Goal: Task Accomplishment & Management: Complete application form

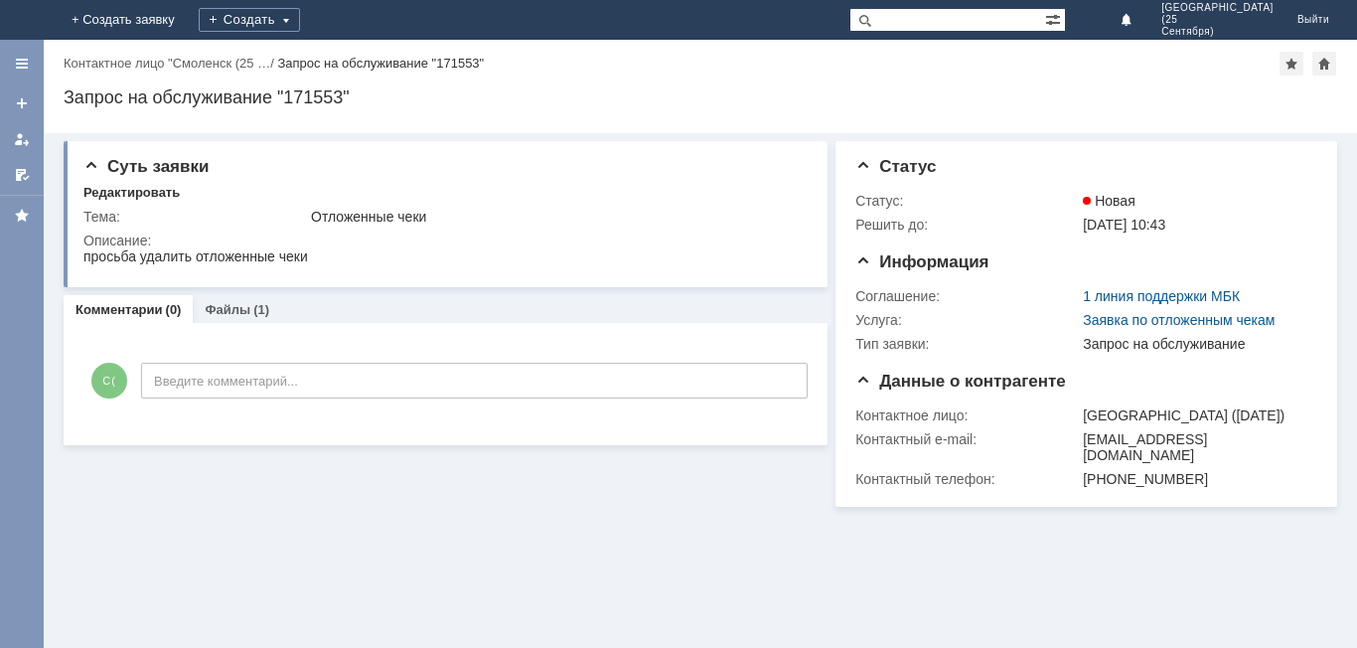
click at [24, 20] on img at bounding box center [24, 20] width 0 height 0
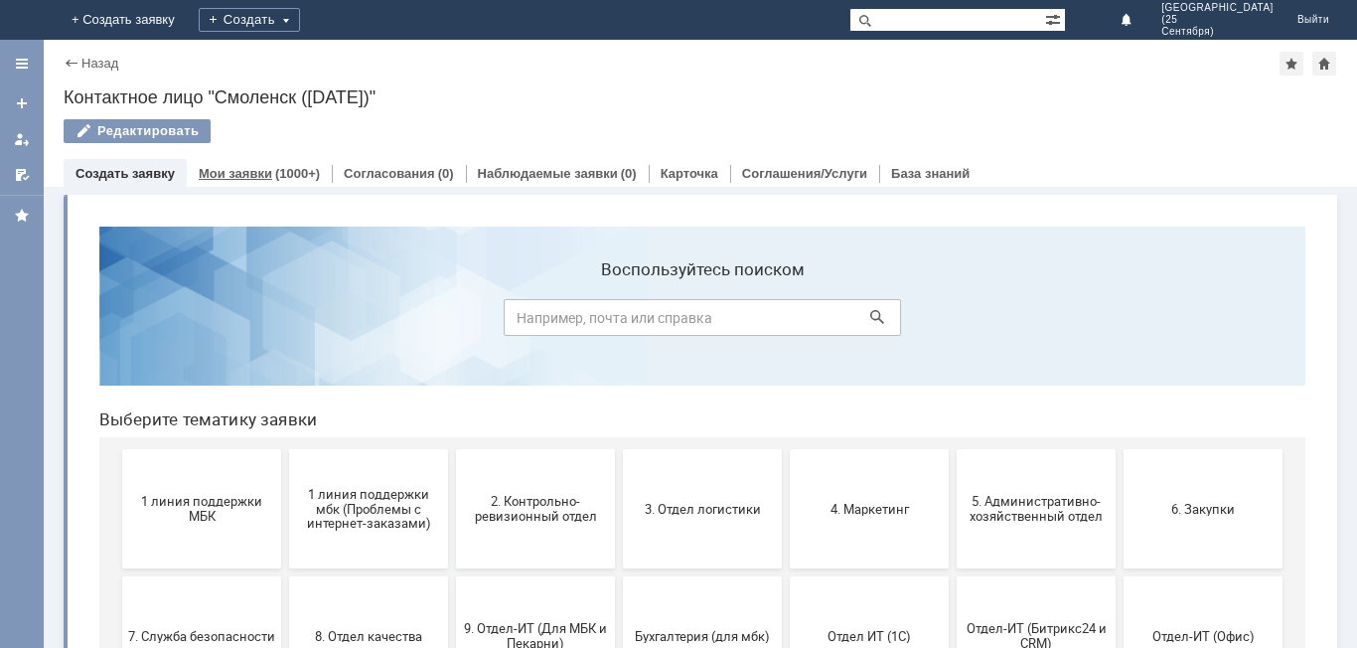
click at [258, 170] on link "Мои заявки" at bounding box center [236, 173] width 74 height 15
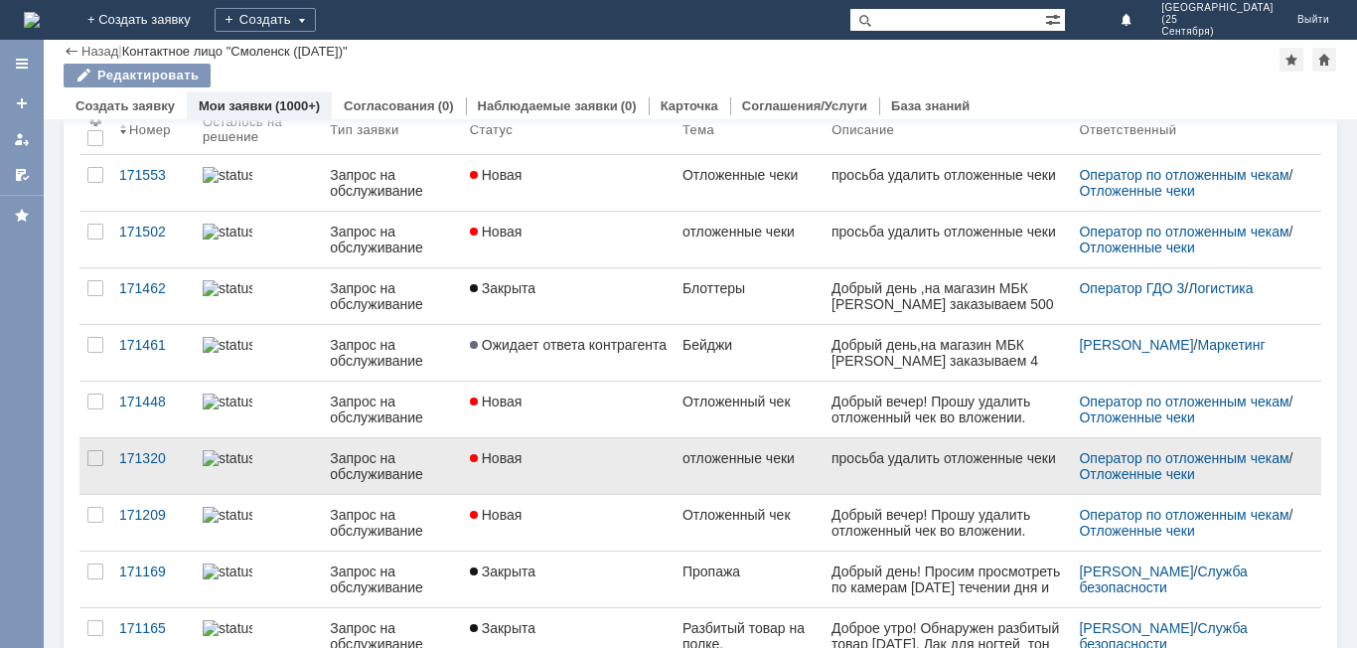
scroll to position [99, 0]
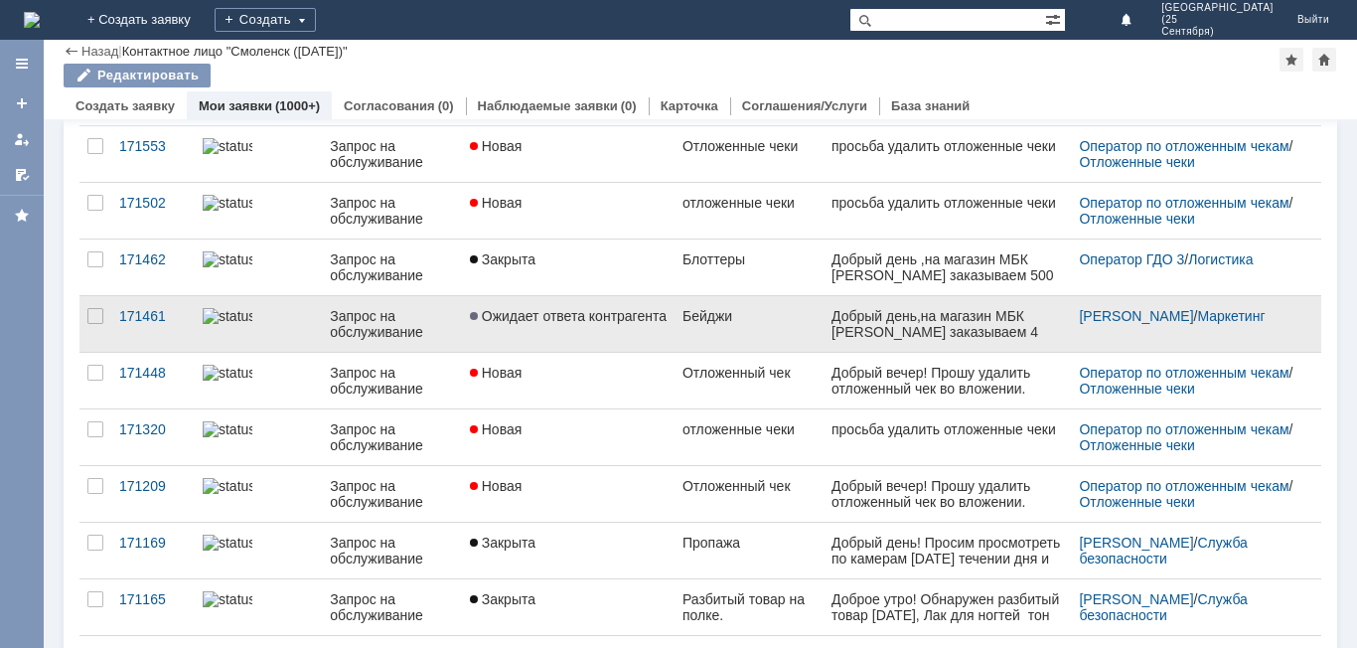
click at [450, 317] on link "Запрос на обслуживание" at bounding box center [391, 324] width 139 height 56
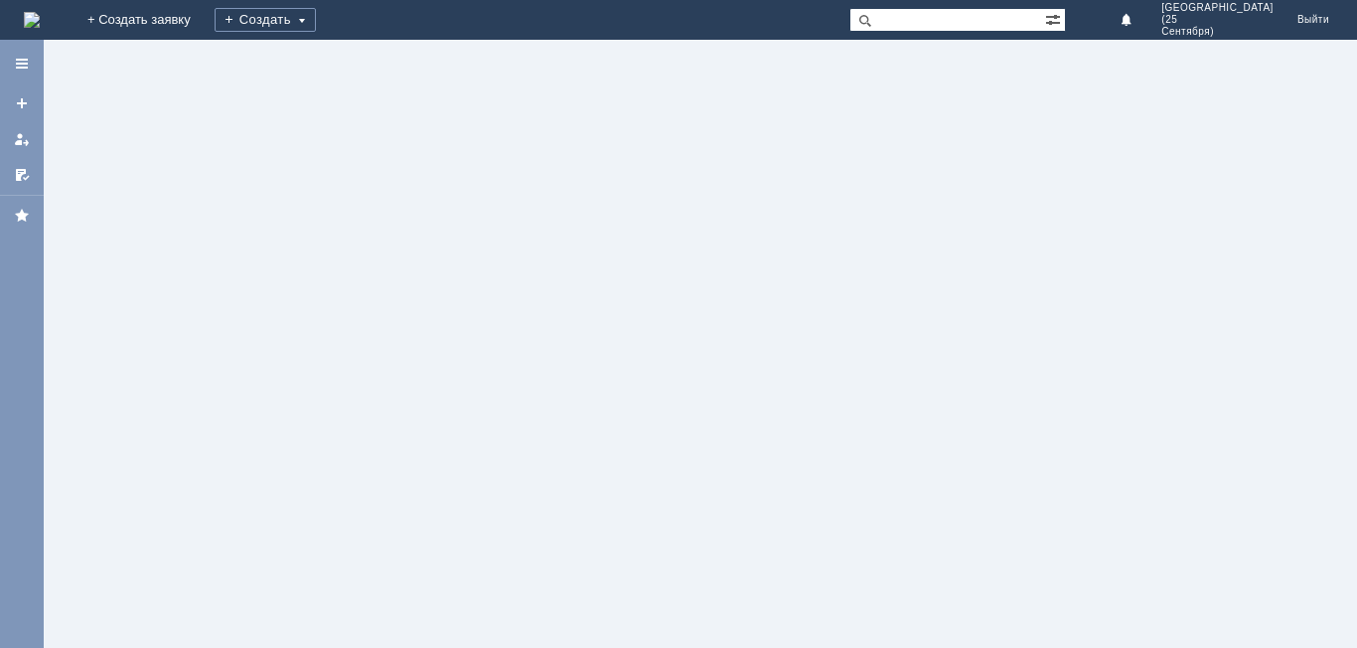
click at [450, 317] on div at bounding box center [700, 344] width 1313 height 608
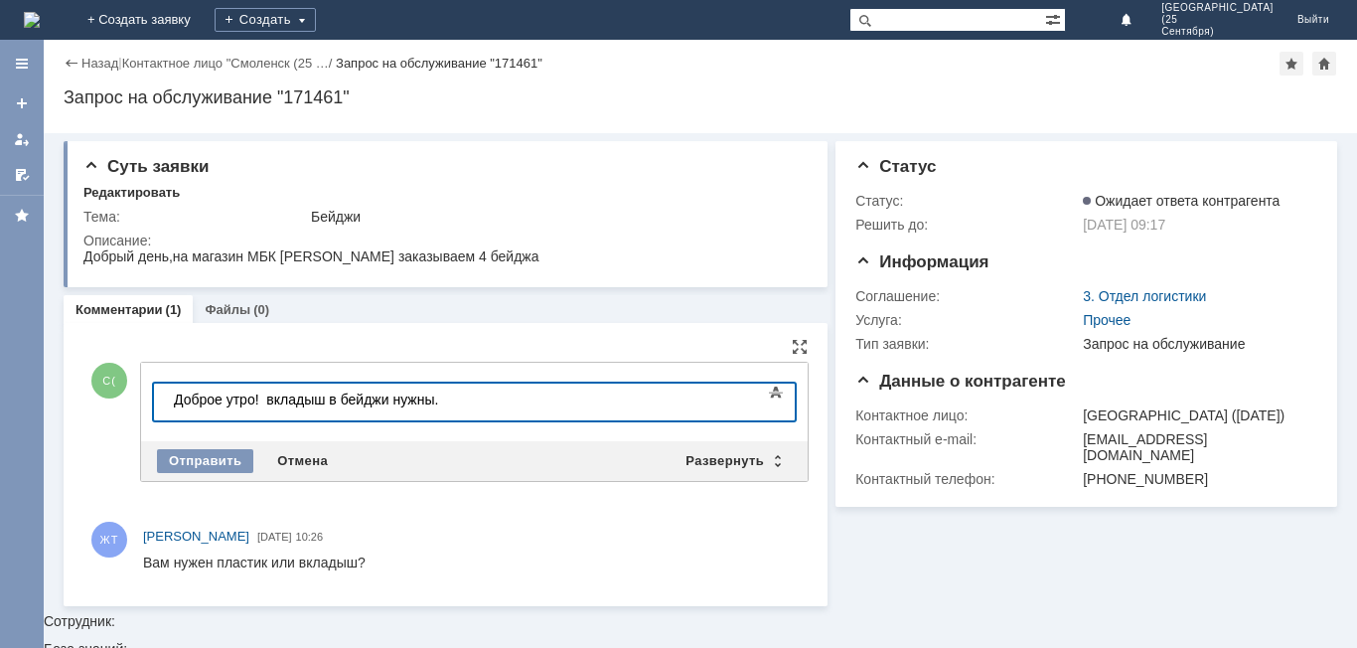
click at [272, 401] on div "Доброе утро! вкладыш в бейджи нужны." at bounding box center [315, 399] width 282 height 16
click at [445, 398] on div "Доброе утро! Вкладыш в бейджи нужны." at bounding box center [315, 399] width 282 height 16
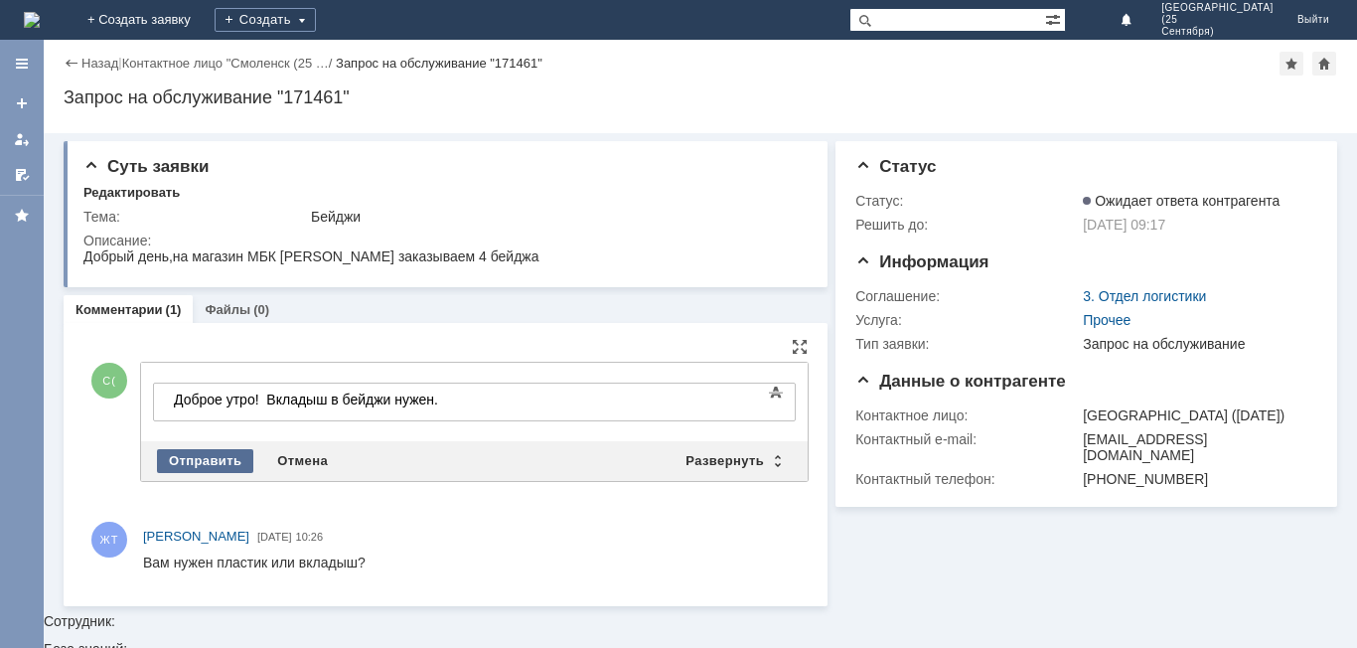
click at [226, 460] on div "Отправить" at bounding box center [205, 461] width 96 height 24
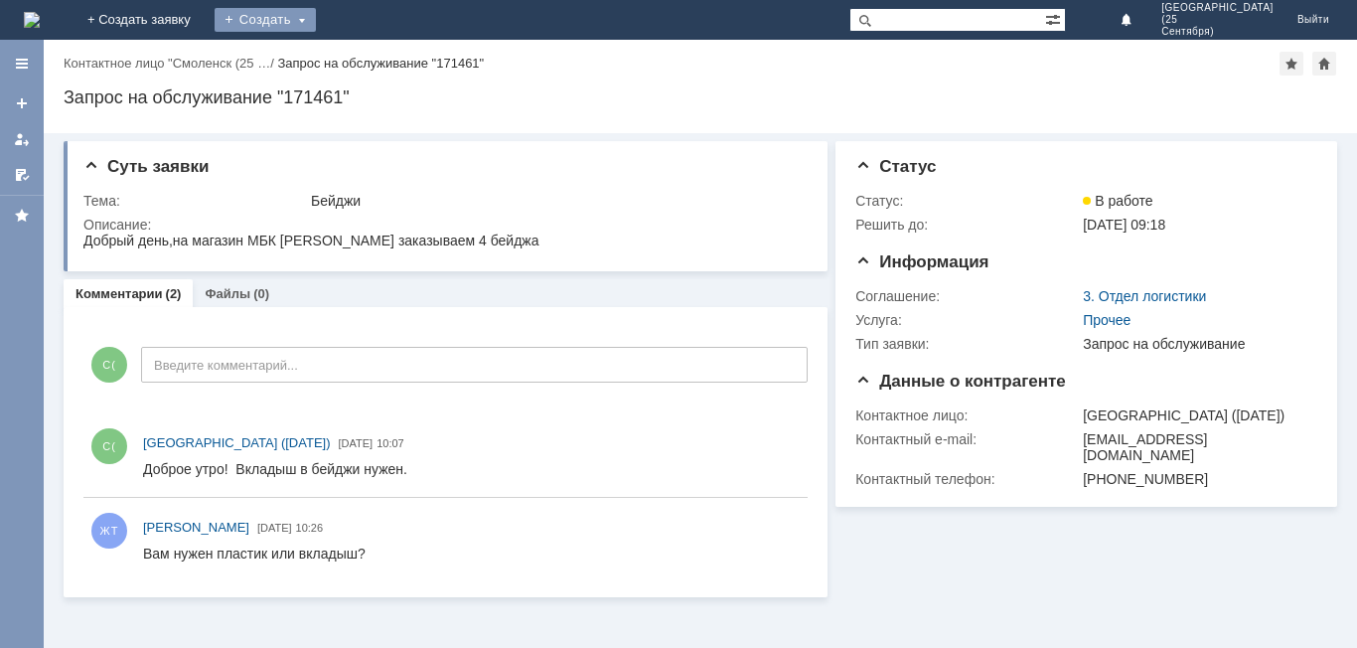
click at [316, 16] on div "Создать" at bounding box center [265, 20] width 101 height 24
click at [370, 68] on link "Заявка" at bounding box center [294, 60] width 151 height 24
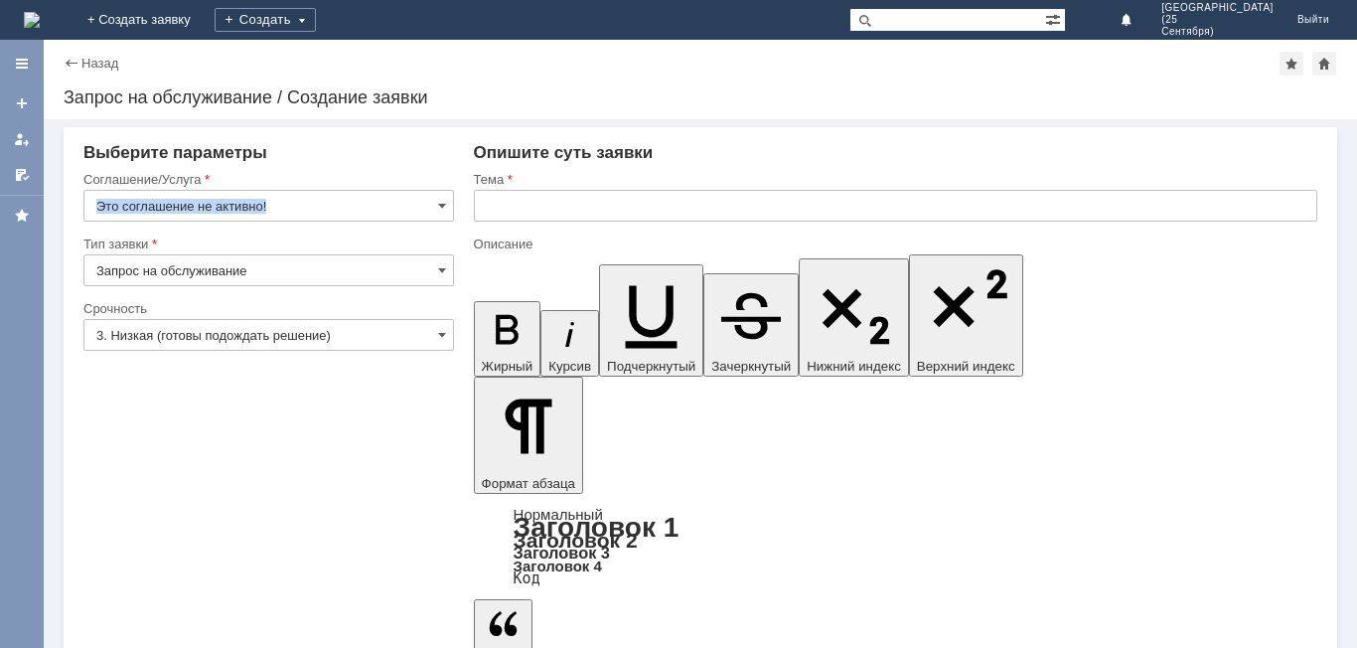
click at [447, 210] on div "Это соглашение не активно!" at bounding box center [268, 206] width 371 height 32
click at [440, 203] on span at bounding box center [442, 206] width 8 height 16
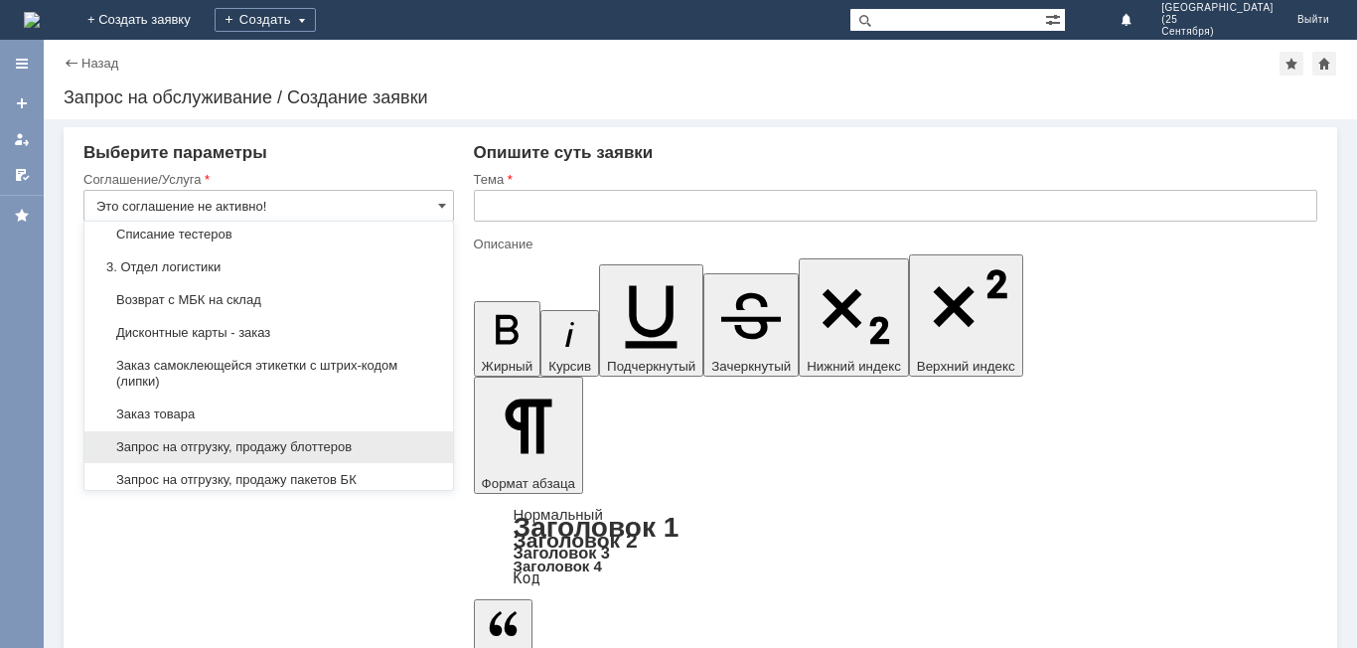
scroll to position [464, 0]
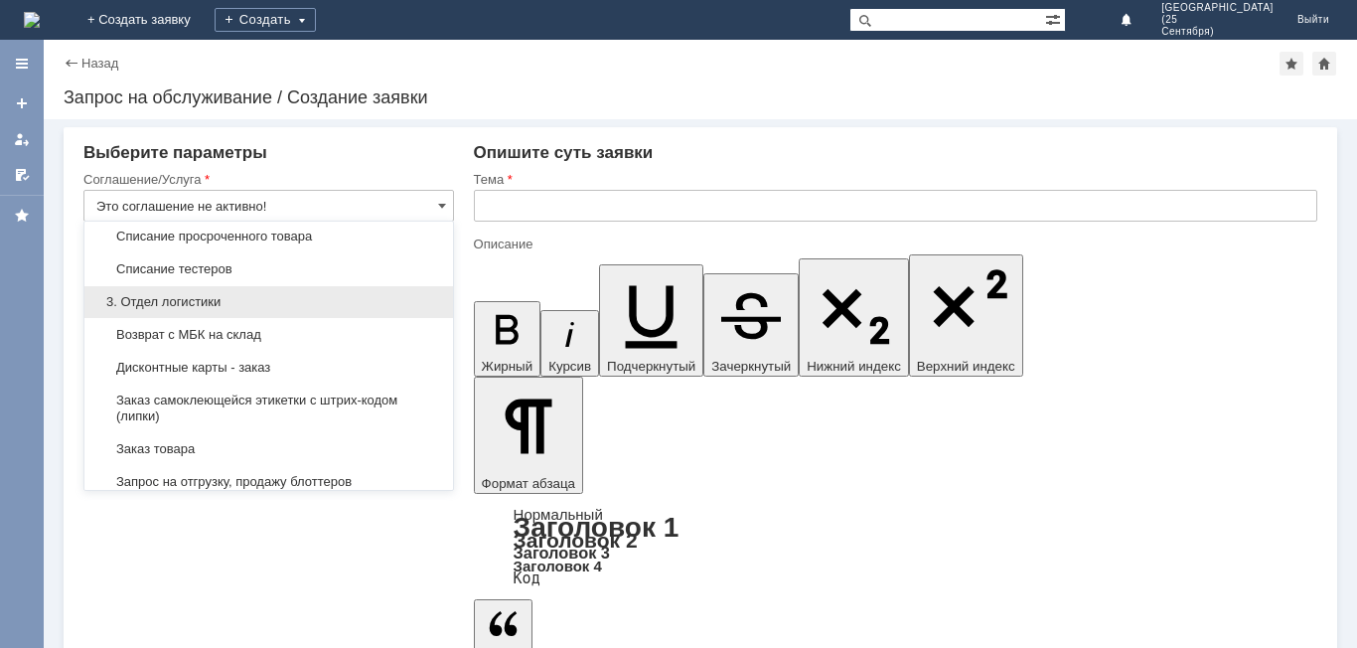
click at [383, 310] on span "3. Отдел логистики" at bounding box center [268, 302] width 345 height 16
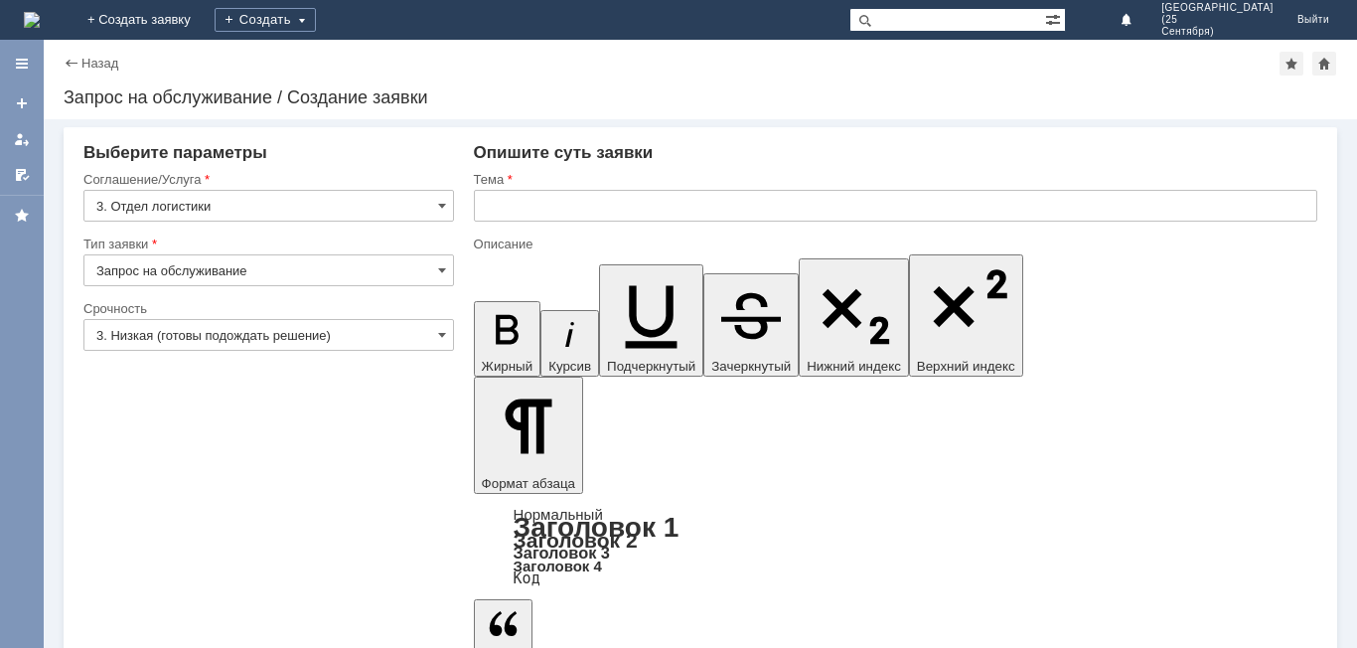
type input "3. Отдел логистики"
click at [442, 337] on span at bounding box center [442, 335] width 8 height 16
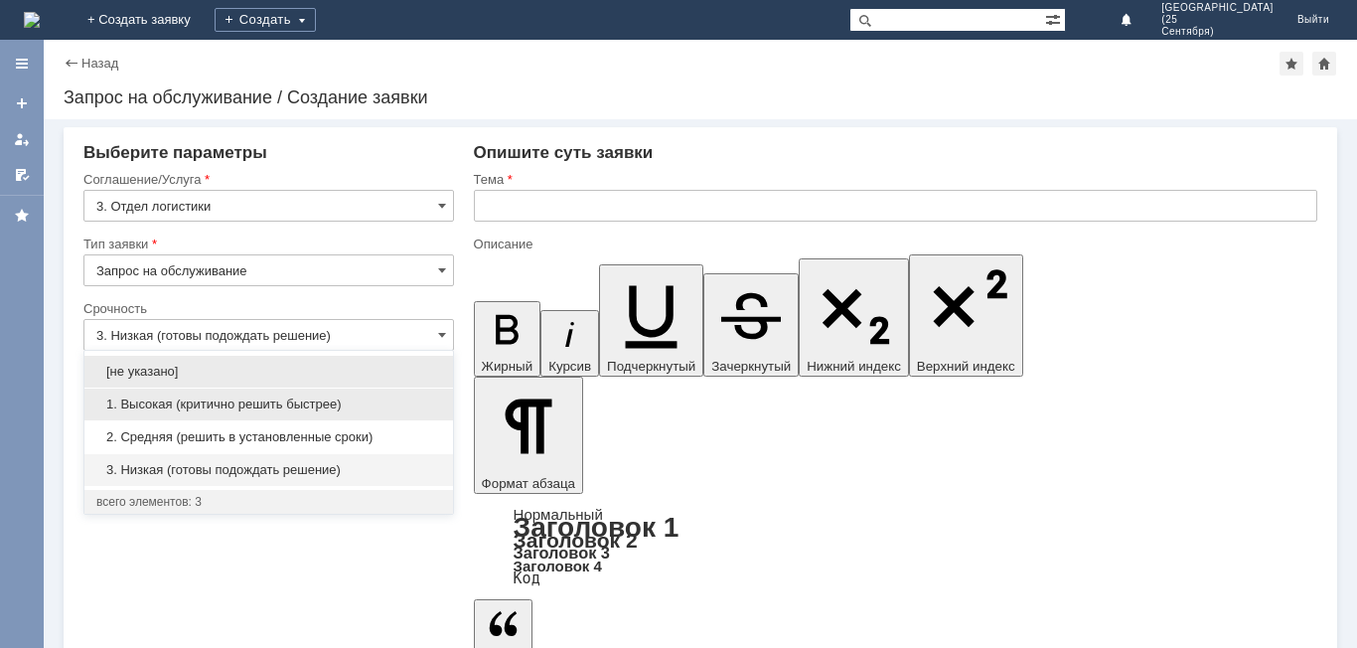
click at [375, 404] on span "1. Высокая (критично решить быстрее)" at bounding box center [268, 404] width 345 height 16
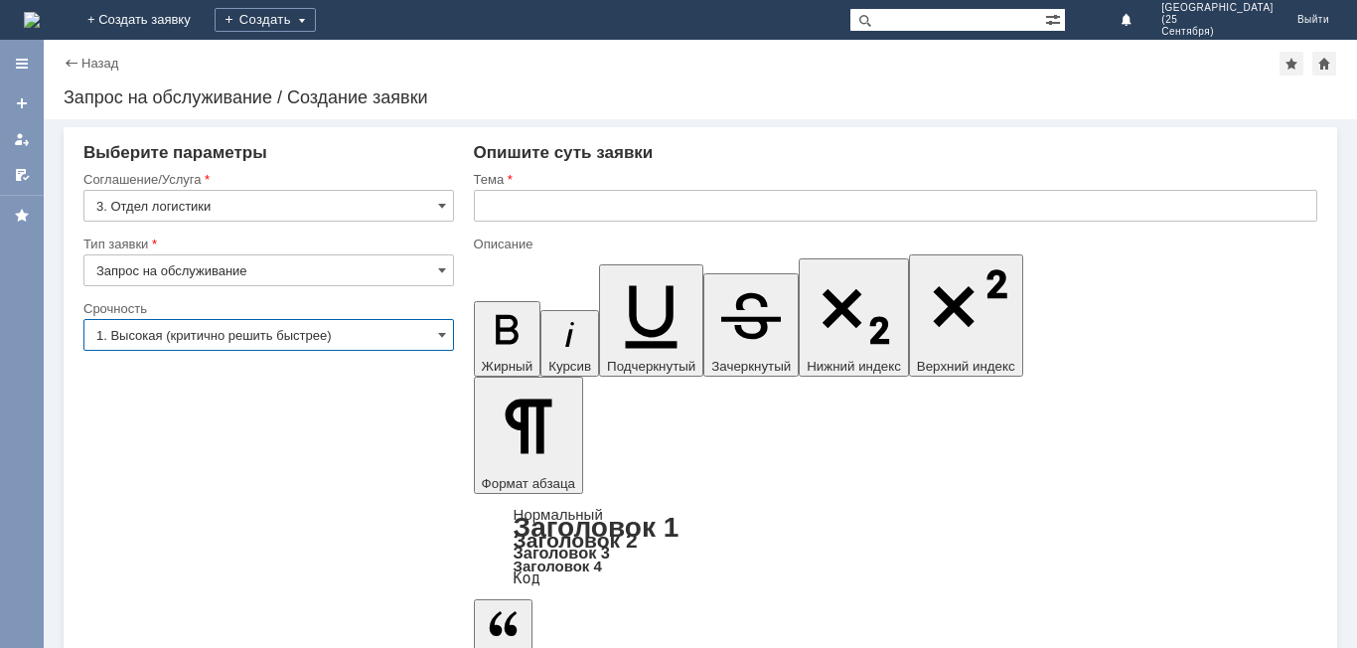
type input "1. Высокая (критично решить быстрее)"
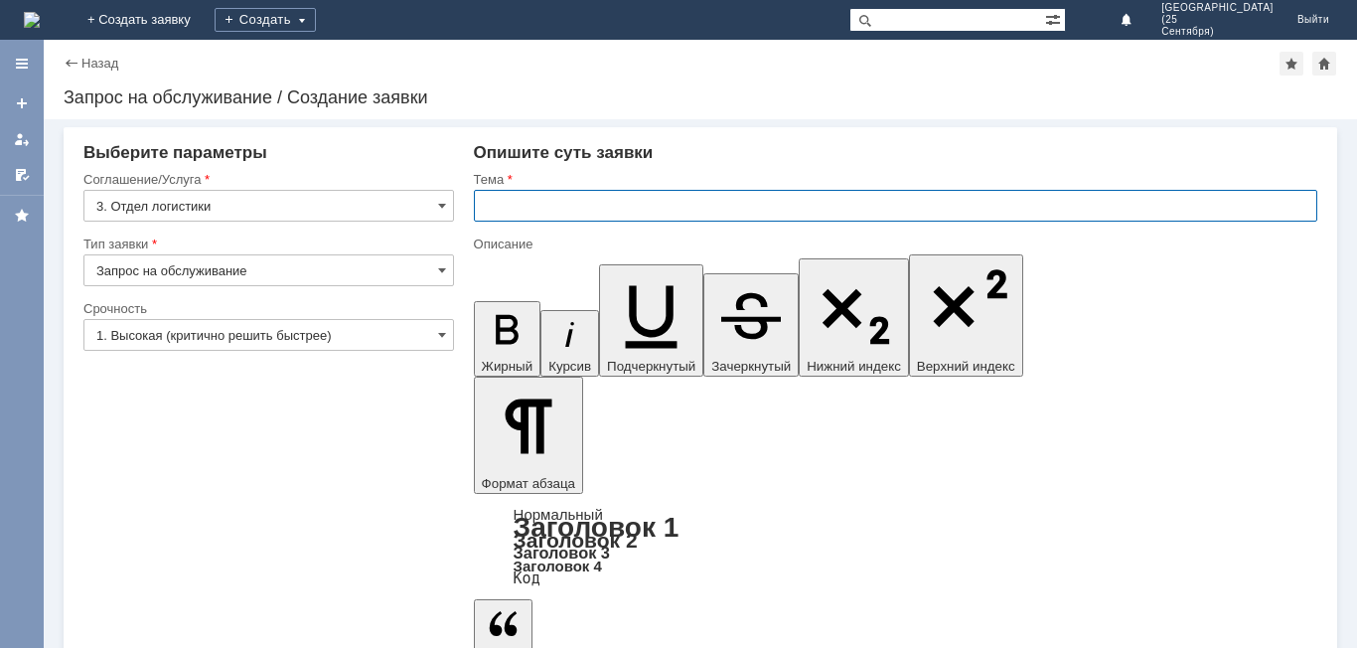
click at [517, 208] on input "text" at bounding box center [895, 206] width 843 height 32
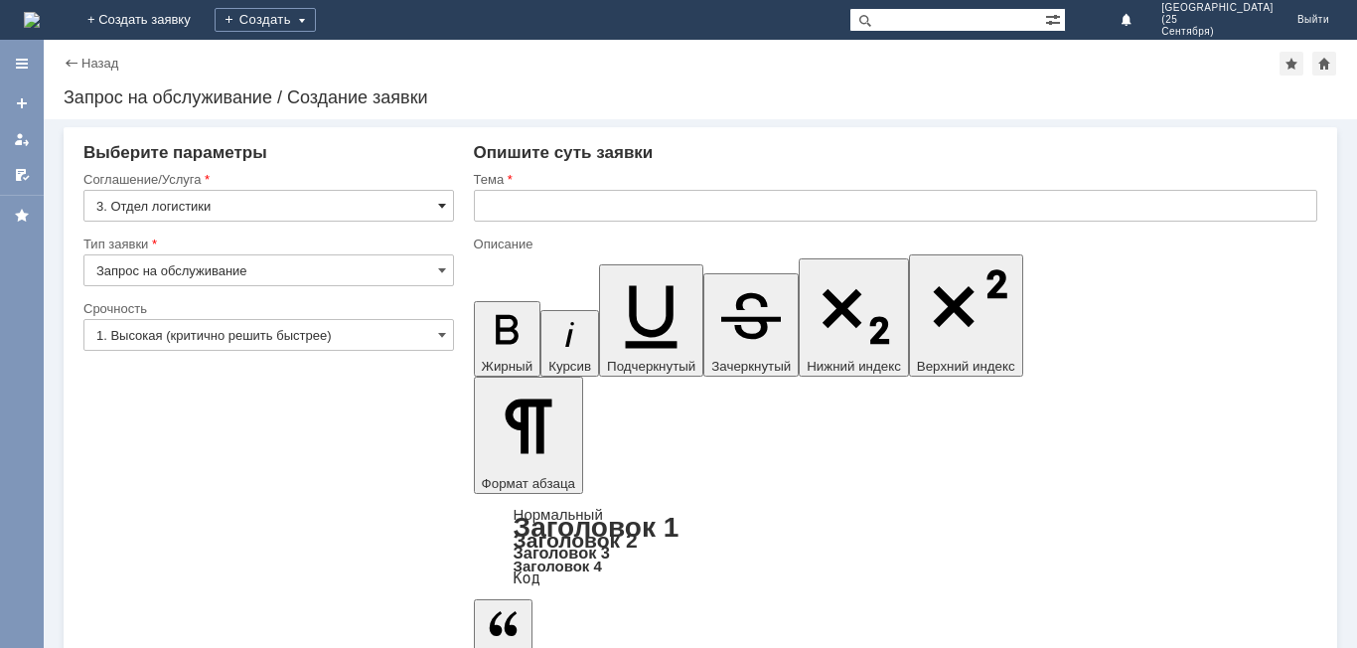
click at [443, 206] on span at bounding box center [442, 206] width 8 height 16
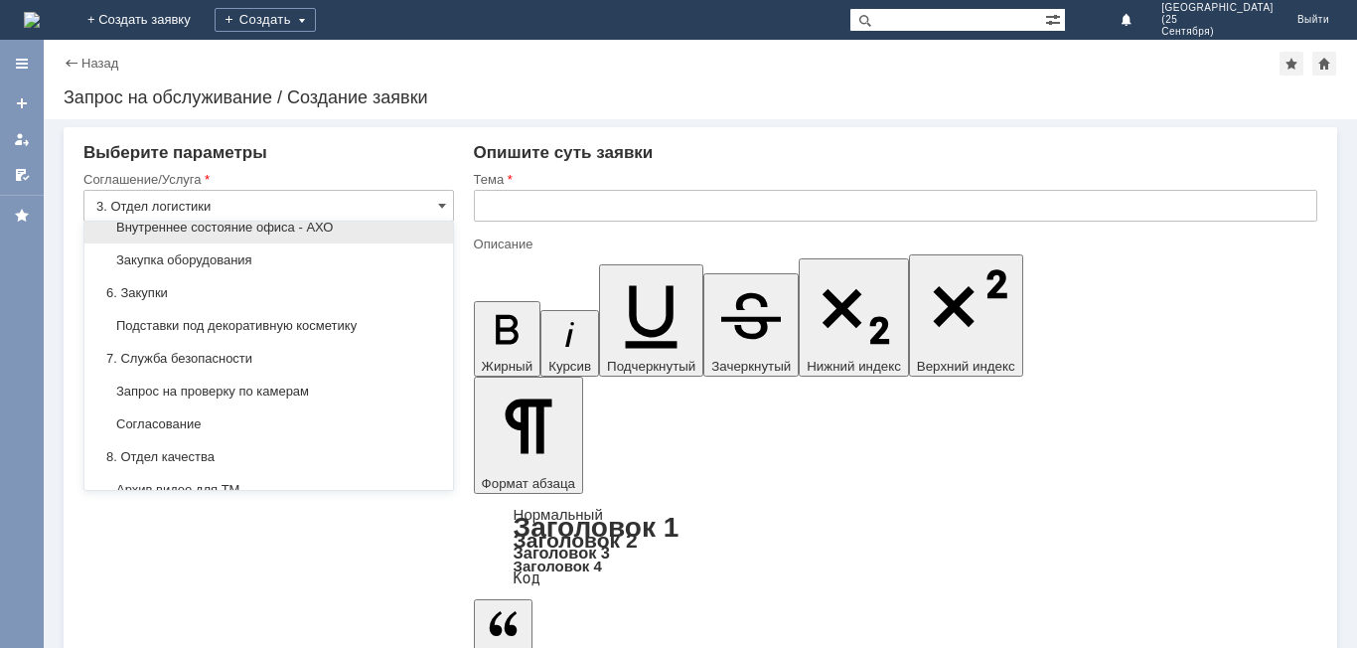
scroll to position [1305, 0]
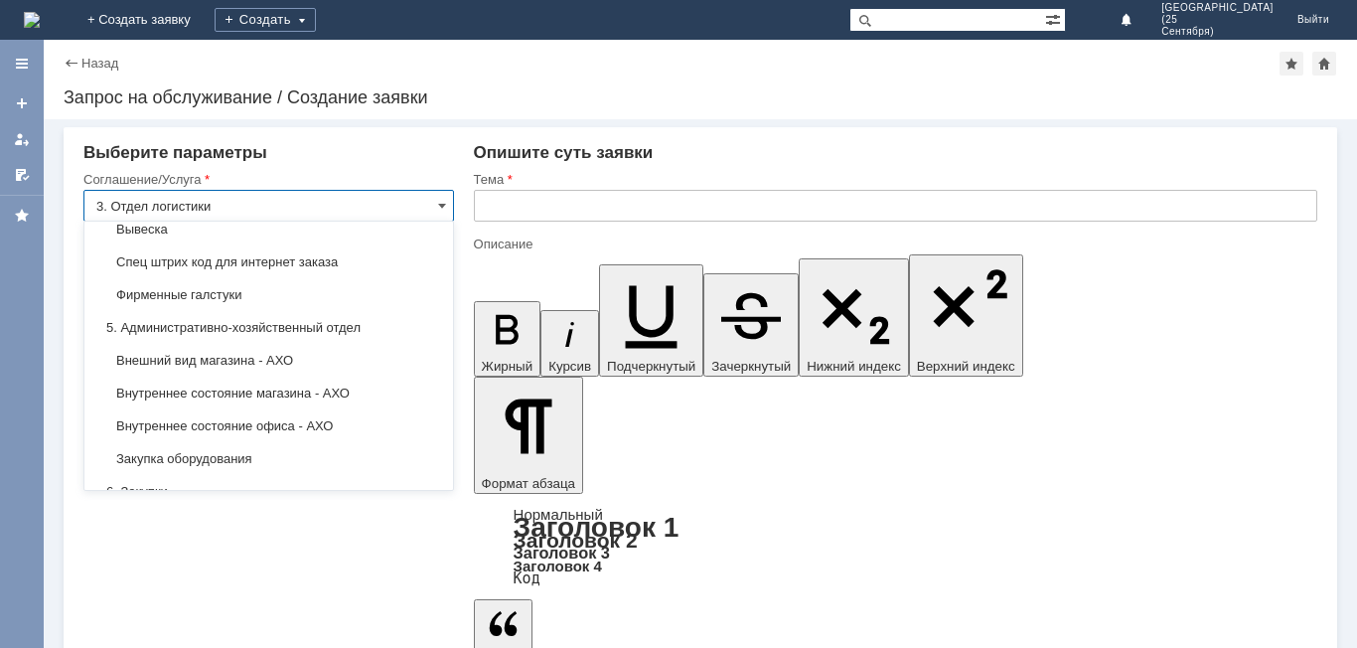
click at [391, 205] on input "3. Отдел логистики" at bounding box center [268, 206] width 371 height 32
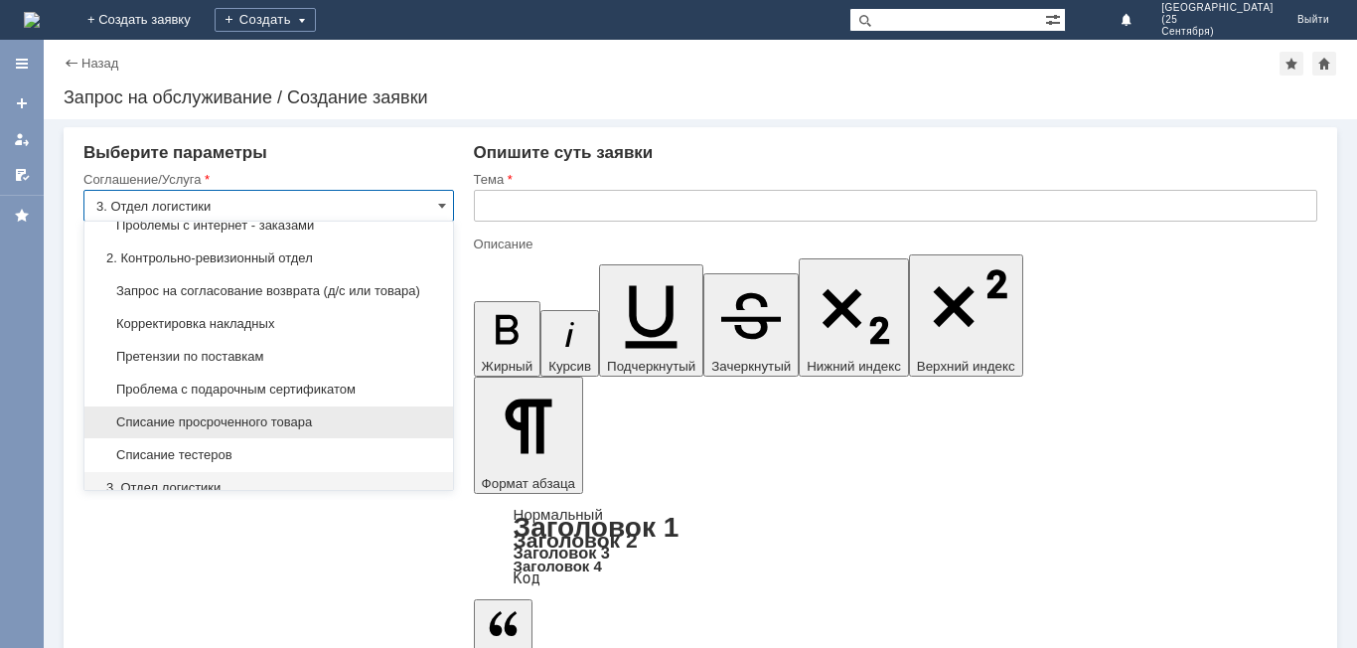
scroll to position [298, 0]
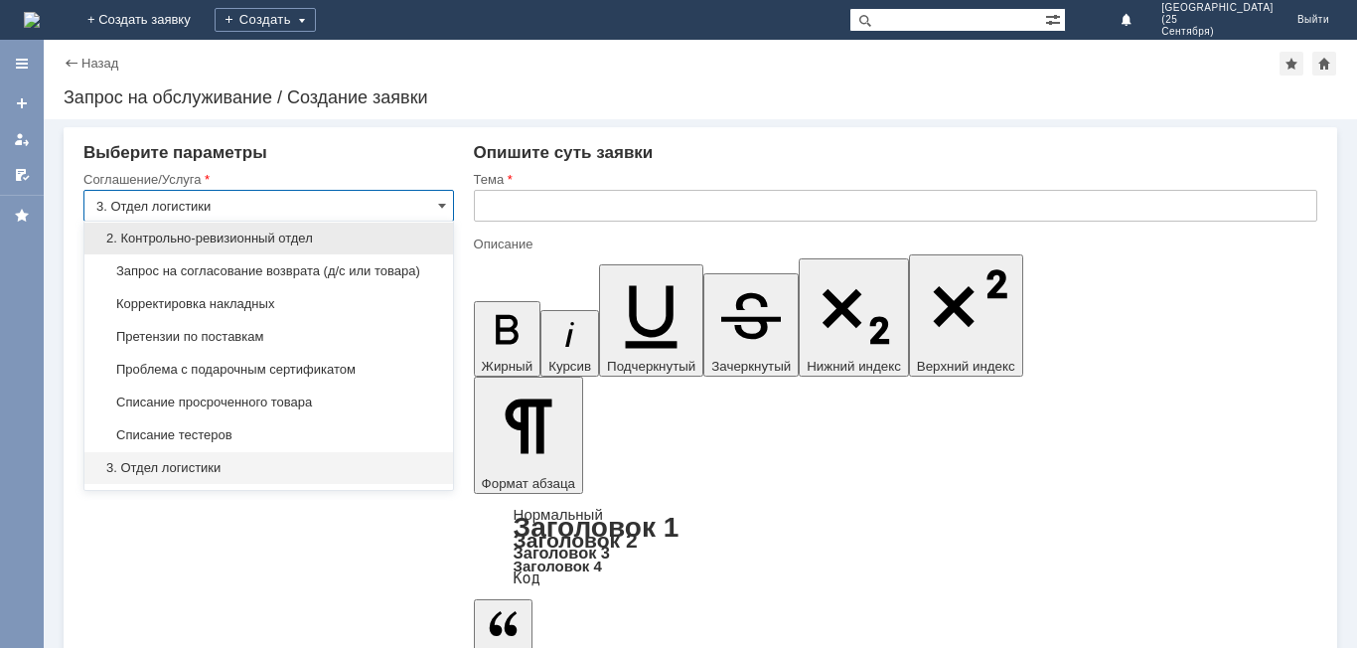
click at [353, 236] on span "2. Контрольно-ревизионный отдел" at bounding box center [268, 238] width 345 height 16
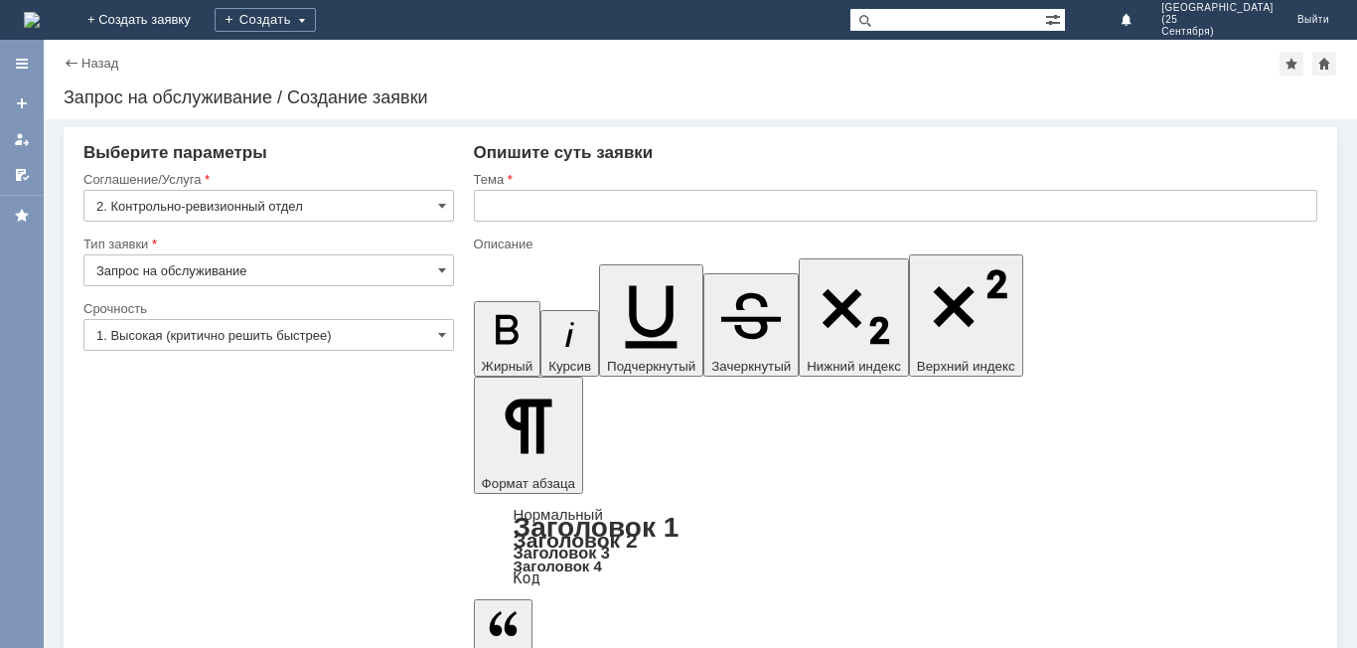
type input "2. Контрольно-ревизионный отдел"
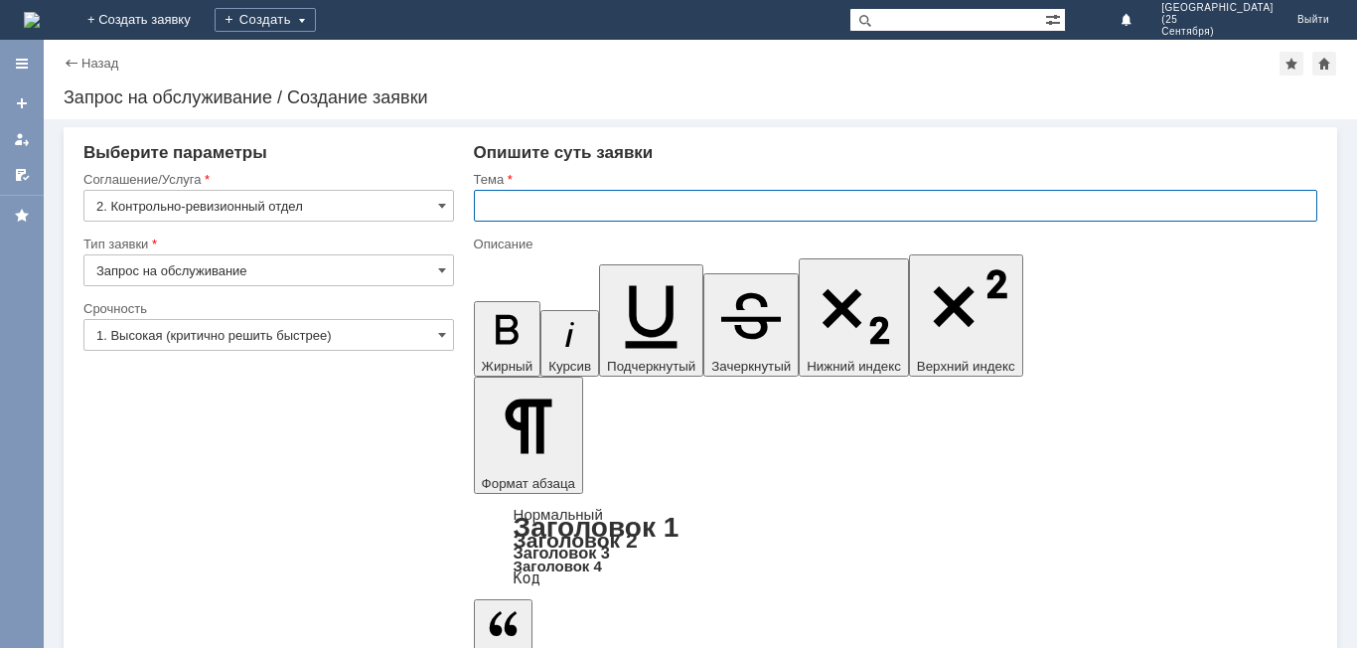
click at [539, 207] on input "text" at bounding box center [895, 206] width 843 height 32
click at [564, 207] on input "Поставка" at bounding box center [895, 206] width 843 height 32
type input "П"
type input "Накладные на поставку"
